Goal: Transaction & Acquisition: Purchase product/service

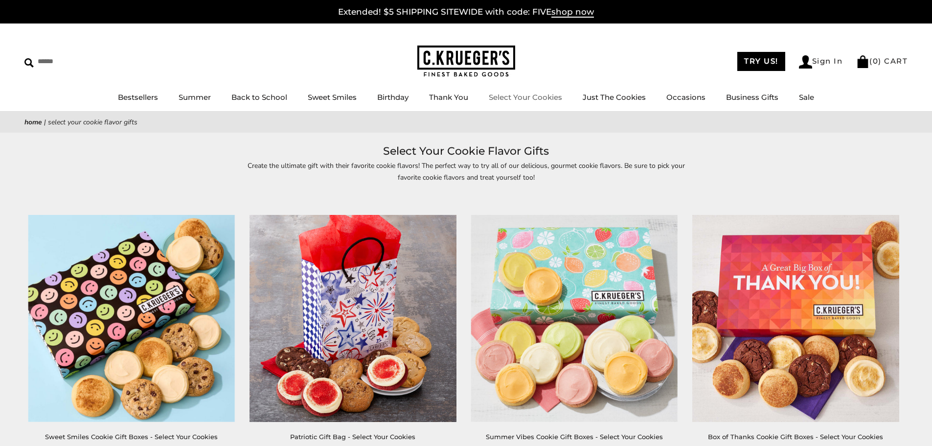
click at [528, 93] on link "Select Your Cookies" at bounding box center [525, 97] width 73 height 9
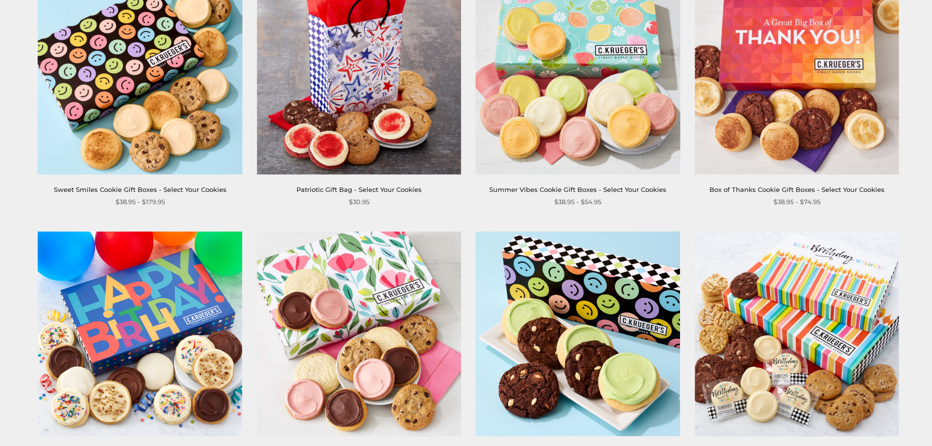
click at [171, 188] on link "Sweet Smiles Cookie Gift Boxes - Select Your Cookies" at bounding box center [140, 190] width 173 height 8
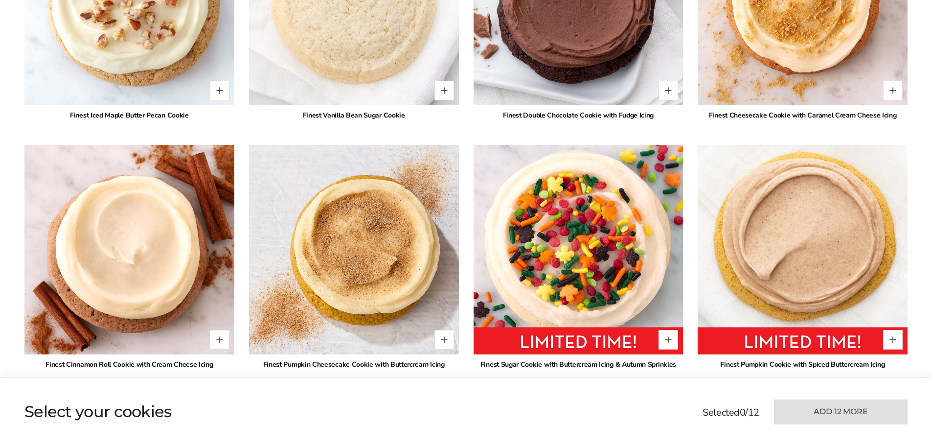
scroll to position [2105, 0]
